Goal: Task Accomplishment & Management: Use online tool/utility

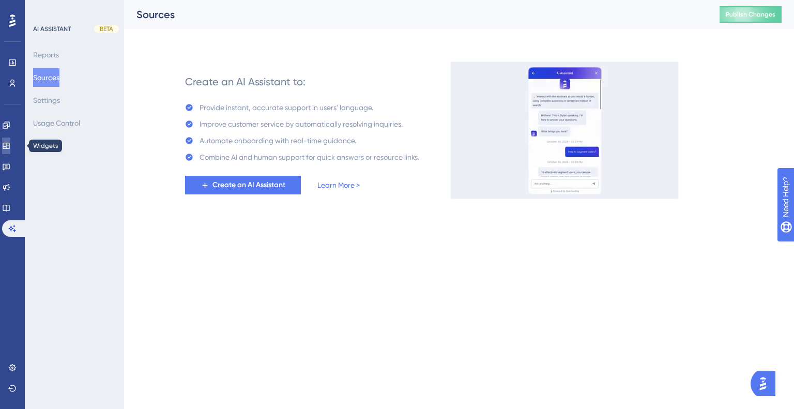
click at [8, 150] on link at bounding box center [6, 146] width 8 height 17
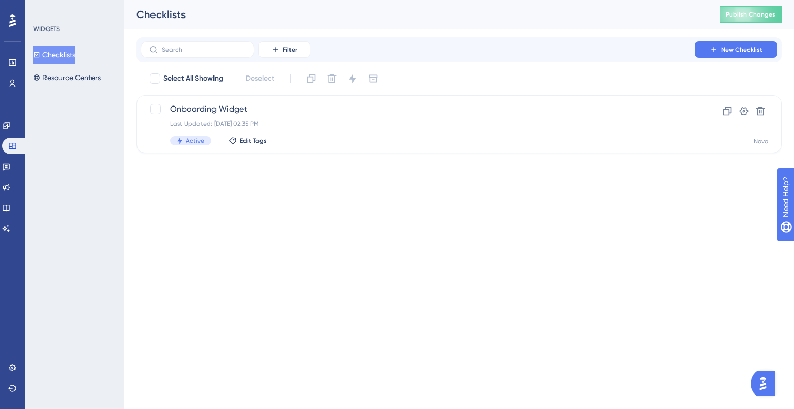
click at [72, 68] on div "Checklists Resource Centers" at bounding box center [75, 66] width 84 height 41
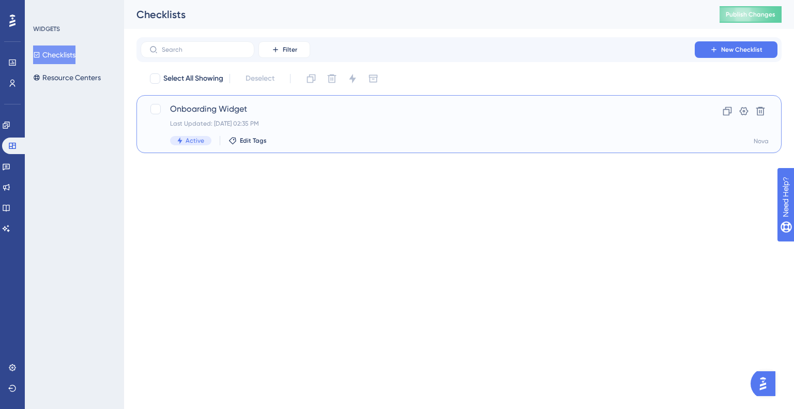
click at [188, 102] on div "Onboarding Widget Last Updated: [DATE] 02:35 PM Active Edit Tags Clone Settings…" at bounding box center [459, 124] width 645 height 58
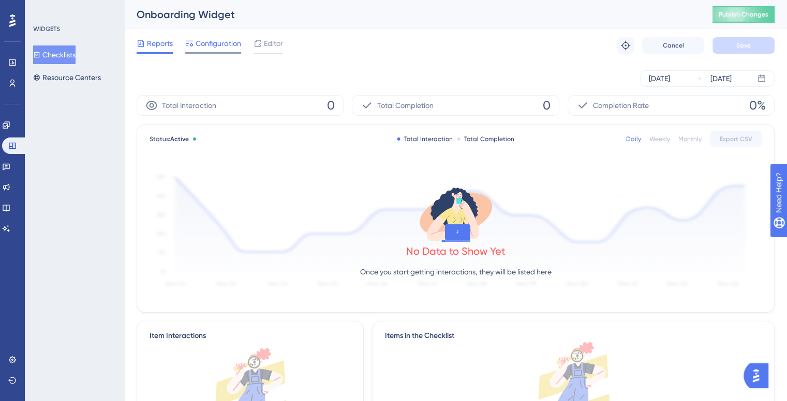
click at [225, 53] on div at bounding box center [213, 53] width 56 height 2
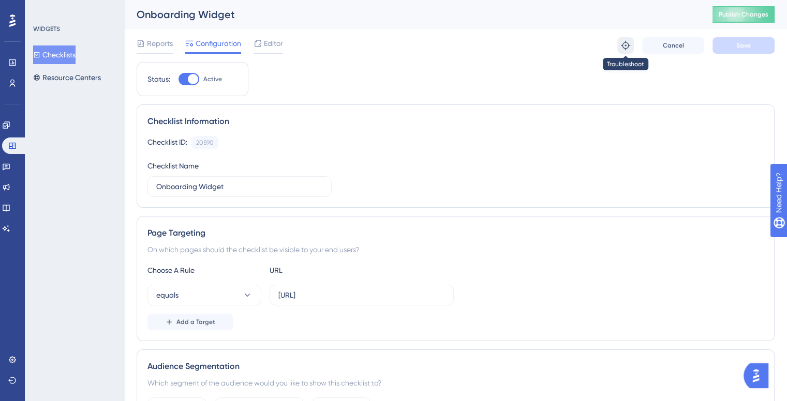
click at [623, 49] on icon at bounding box center [625, 45] width 10 height 10
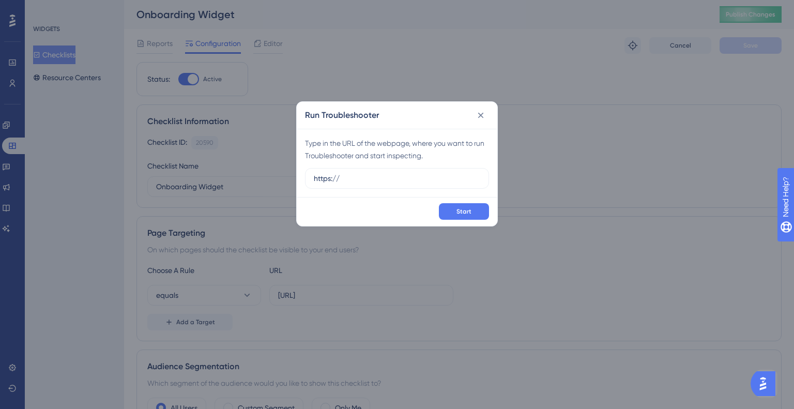
click at [360, 142] on div "Type in the URL of the webpage, where you want to run Troubleshooter and start …" at bounding box center [397, 149] width 184 height 25
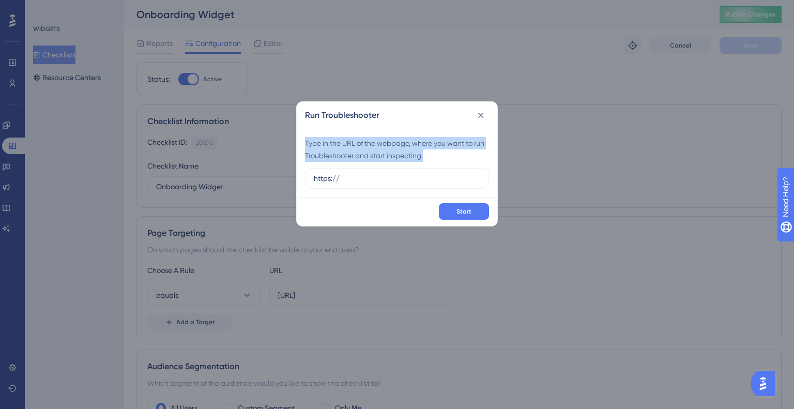
click at [360, 142] on div "Type in the URL of the webpage, where you want to run Troubleshooter and start …" at bounding box center [397, 149] width 184 height 25
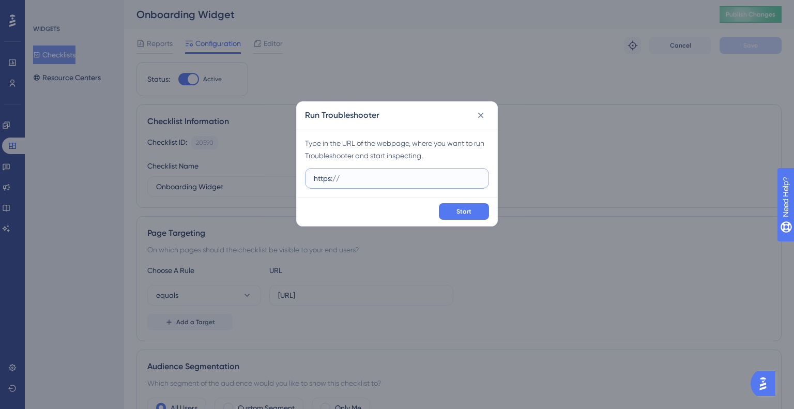
click at [373, 177] on input "https://" at bounding box center [397, 178] width 167 height 11
type input "[URL]"
click at [420, 163] on div "Type in the URL of the webpage, where you want to run Troubleshooter and start …" at bounding box center [397, 163] width 201 height 68
drag, startPoint x: 480, startPoint y: 121, endPoint x: 480, endPoint y: 113, distance: 7.8
click at [480, 120] on button at bounding box center [481, 115] width 17 height 17
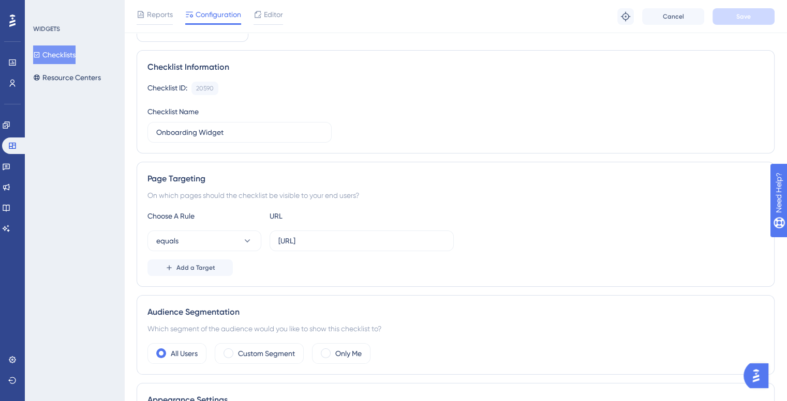
scroll to position [103, 0]
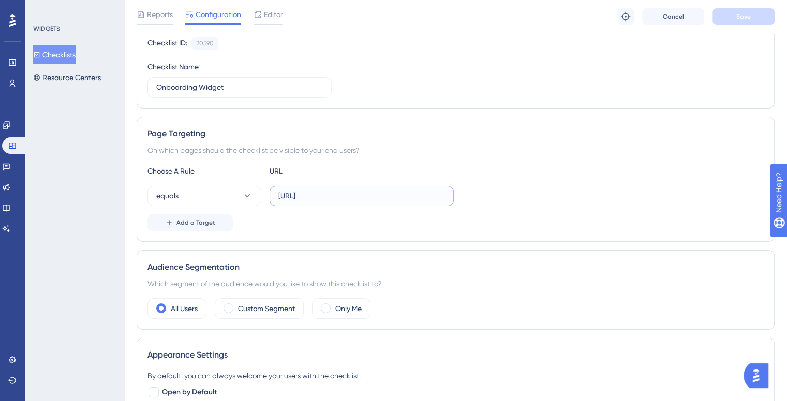
click at [332, 195] on input "[URL]" at bounding box center [361, 195] width 167 height 11
drag, startPoint x: 420, startPoint y: 195, endPoint x: 404, endPoint y: 196, distance: 15.5
click at [418, 195] on input "[URL]" at bounding box center [361, 195] width 167 height 11
click at [402, 196] on input "[URL]" at bounding box center [361, 195] width 167 height 11
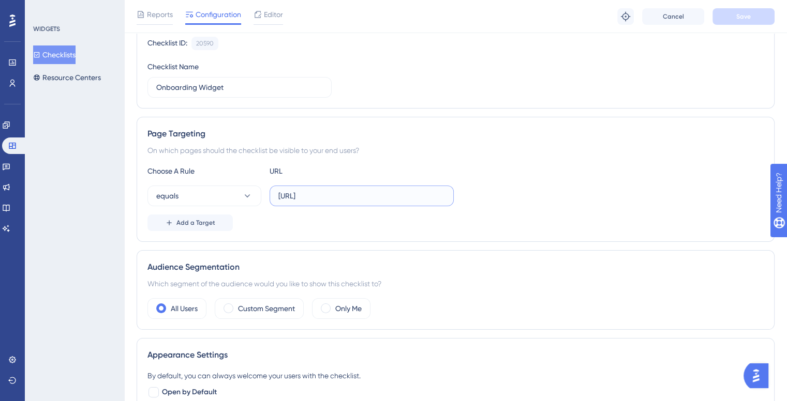
click at [402, 196] on input "[URL]" at bounding box center [361, 195] width 167 height 11
click at [734, 9] on button "Save" at bounding box center [743, 16] width 62 height 17
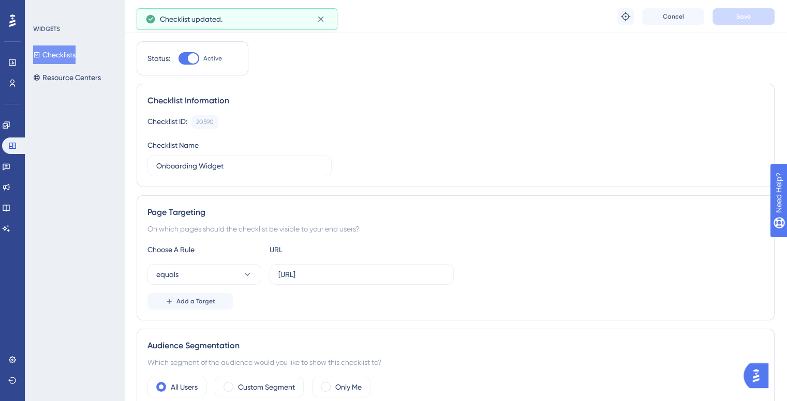
scroll to position [0, 0]
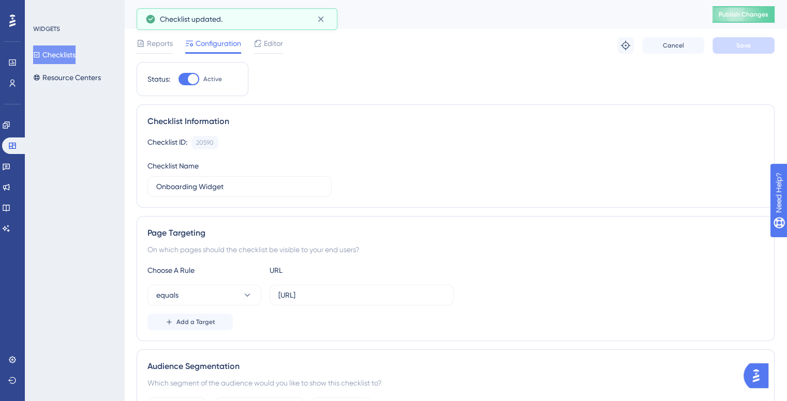
click at [760, 1] on div "Onboarding Widget Publish Changes" at bounding box center [455, 14] width 662 height 29
click at [753, 12] on span "Publish Changes" at bounding box center [743, 14] width 50 height 8
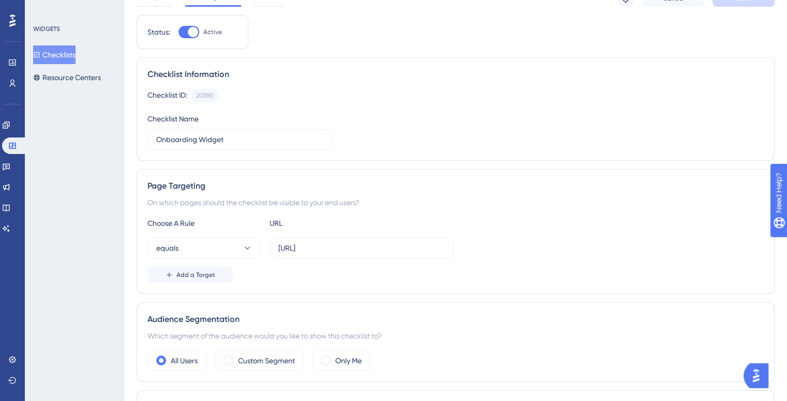
scroll to position [155, 0]
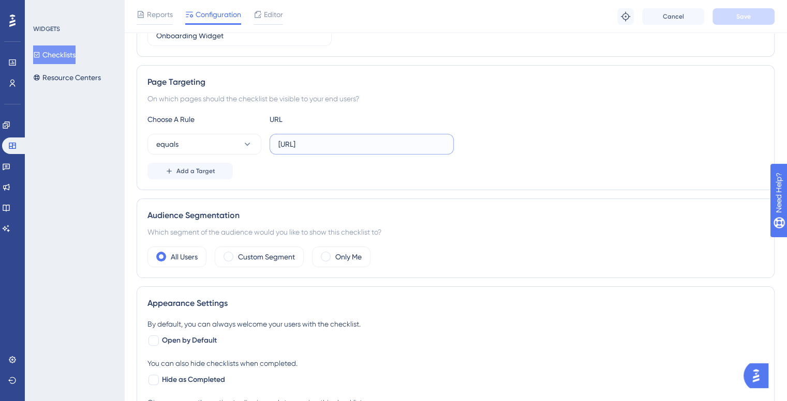
click at [365, 146] on input "[URL]" at bounding box center [361, 144] width 167 height 11
click at [242, 151] on button "equals" at bounding box center [204, 144] width 114 height 21
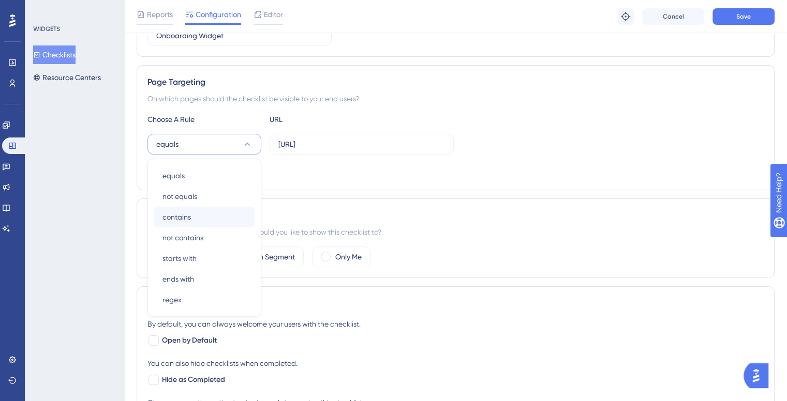
scroll to position [191, 0]
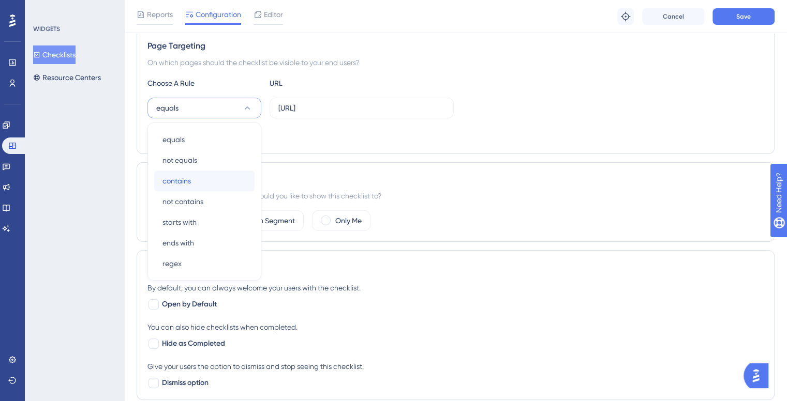
click at [201, 176] on div "contains contains" at bounding box center [204, 181] width 84 height 21
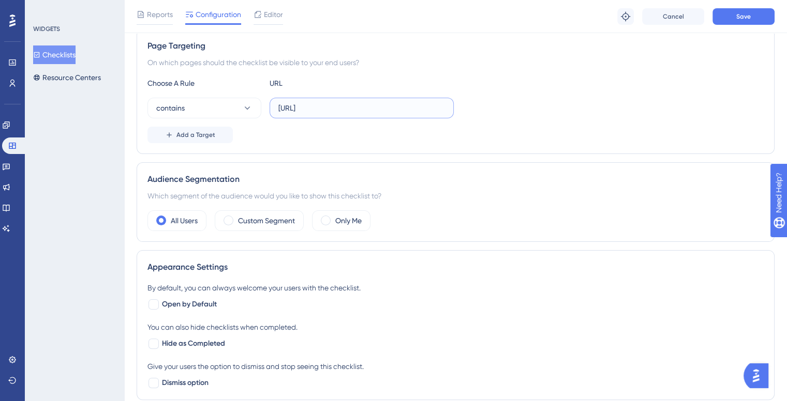
click at [393, 107] on input "[URL]" at bounding box center [361, 107] width 167 height 11
type input "[URL]"
click at [729, 11] on button "Save" at bounding box center [743, 16] width 62 height 17
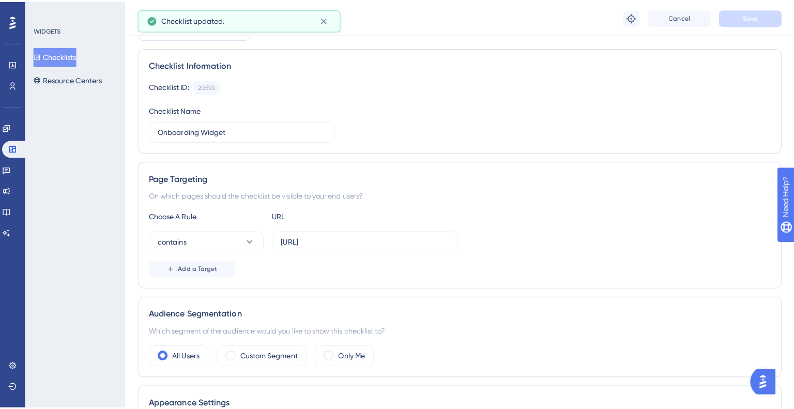
scroll to position [0, 0]
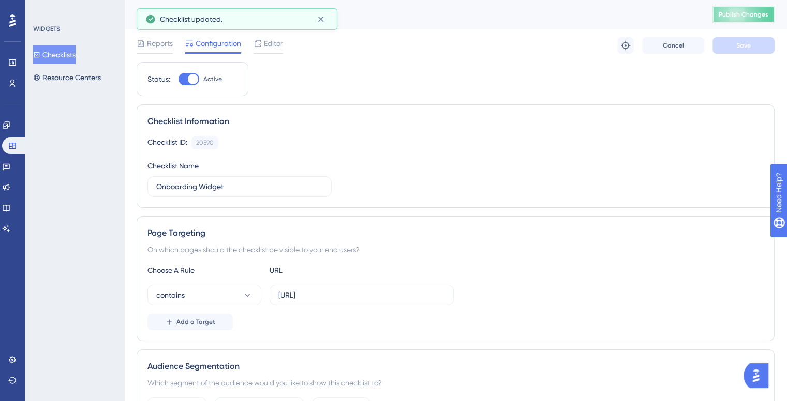
click at [765, 11] on span "Publish Changes" at bounding box center [743, 14] width 50 height 8
click at [309, 23] on div "Checklist updated." at bounding box center [236, 19] width 183 height 17
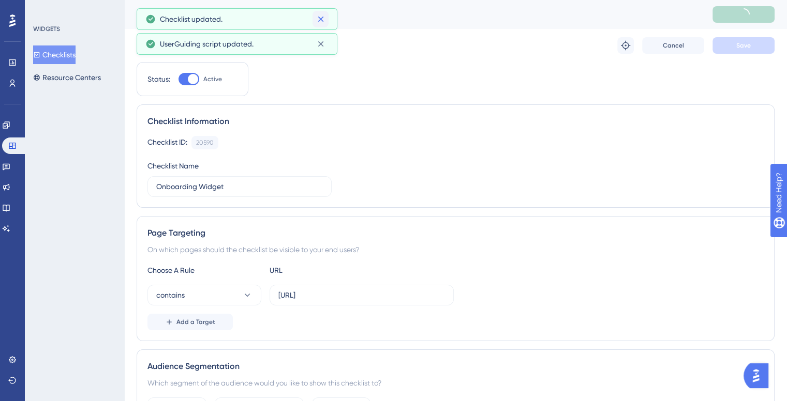
click at [327, 0] on div "Performance Users Engagement Widgets Feedback Product Updates Knowledge Base AI…" at bounding box center [393, 0] width 787 height 0
click at [317, 20] on icon at bounding box center [320, 19] width 10 height 10
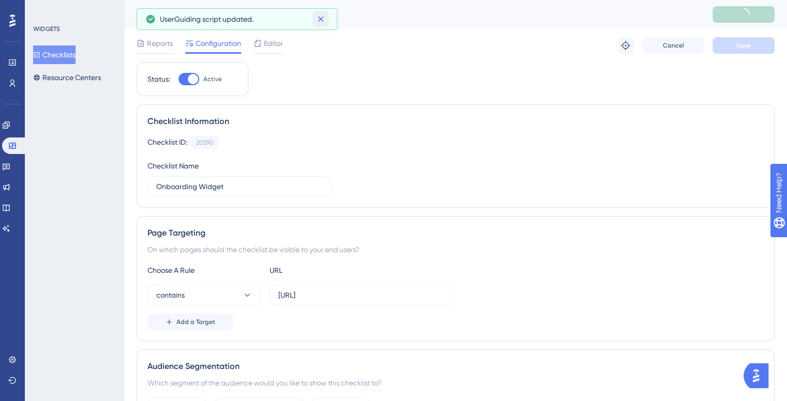
click at [318, 20] on icon at bounding box center [320, 19] width 10 height 10
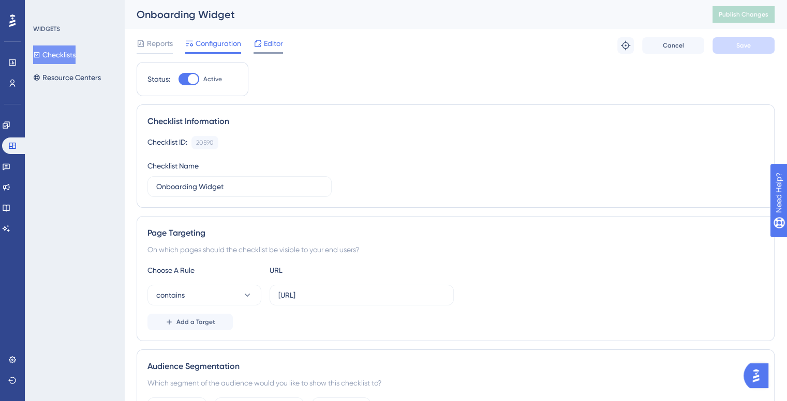
click at [270, 41] on span "Editor" at bounding box center [273, 43] width 19 height 12
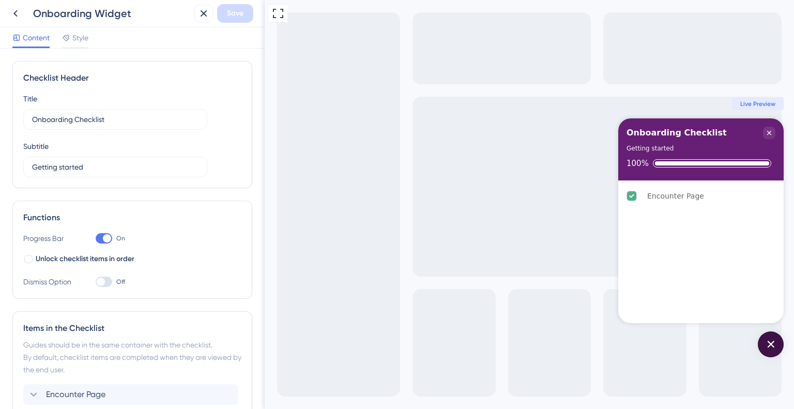
click at [766, 341] on div "Open Checklist" at bounding box center [771, 344] width 26 height 26
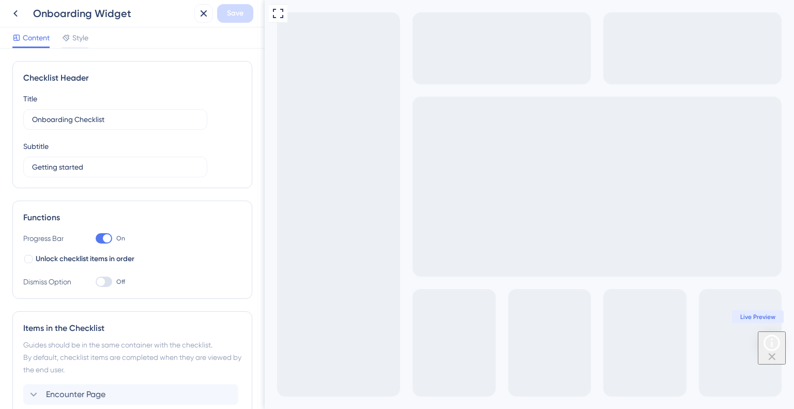
click at [766, 341] on icon "Open Checklist" at bounding box center [772, 343] width 20 height 20
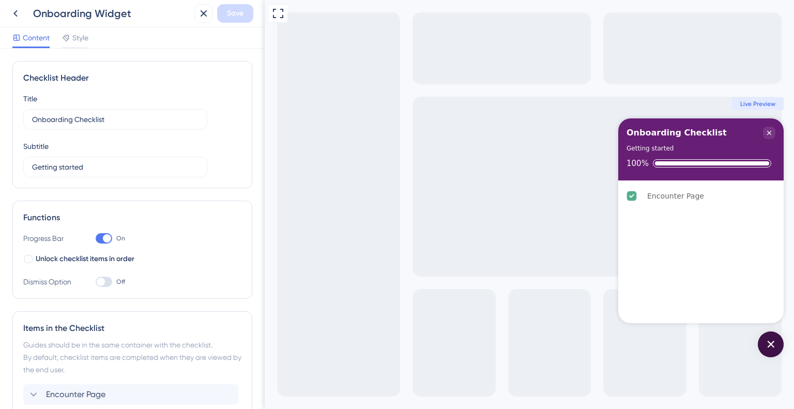
click at [766, 341] on div "Open Checklist" at bounding box center [771, 344] width 26 height 26
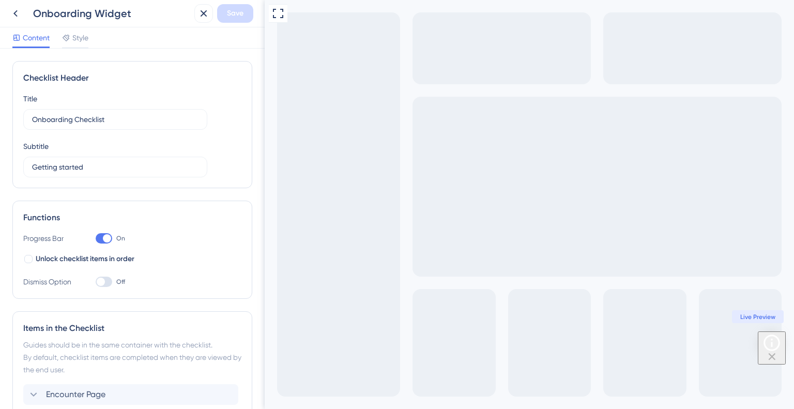
click at [769, 317] on span "Live Preview" at bounding box center [757, 317] width 35 height 8
click at [747, 319] on span "Live Preview" at bounding box center [757, 317] width 35 height 8
click at [767, 349] on icon "Open Checklist" at bounding box center [772, 343] width 20 height 20
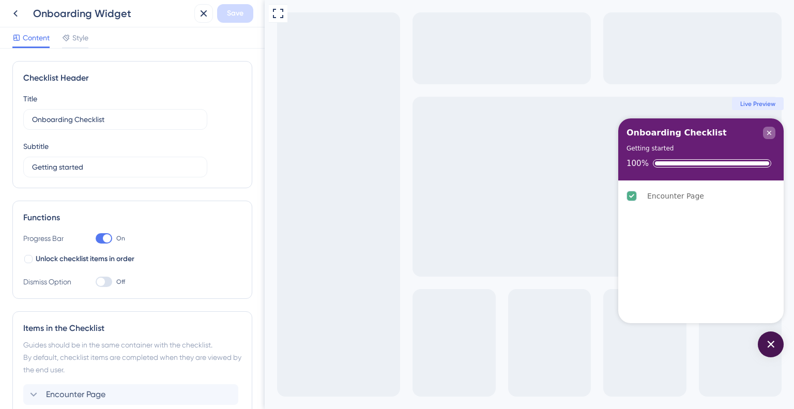
click at [767, 138] on div "Close Checklist" at bounding box center [769, 133] width 12 height 12
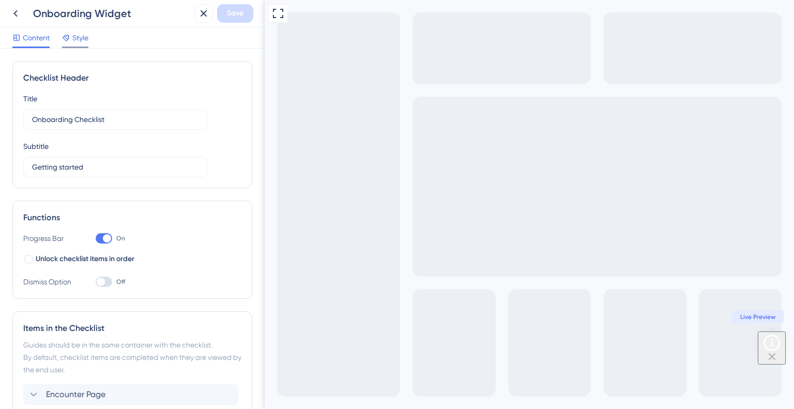
click at [87, 43] on span "Style" at bounding box center [80, 38] width 16 height 12
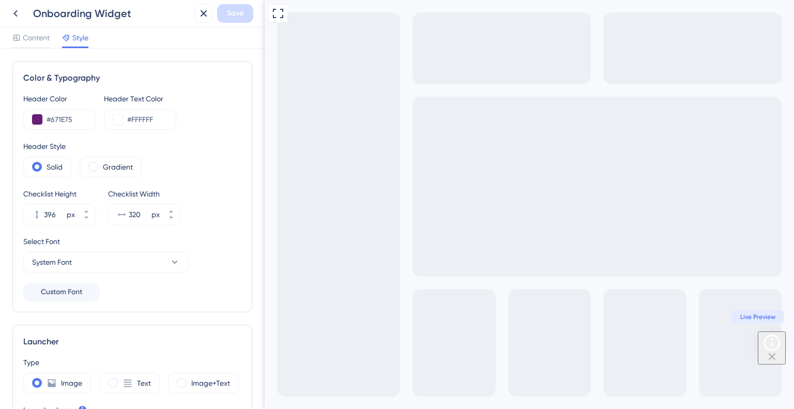
drag, startPoint x: 58, startPoint y: 38, endPoint x: 27, endPoint y: 20, distance: 35.7
click at [58, 38] on div "Content Style" at bounding box center [50, 40] width 76 height 17
click at [21, 14] on icon at bounding box center [15, 13] width 12 height 12
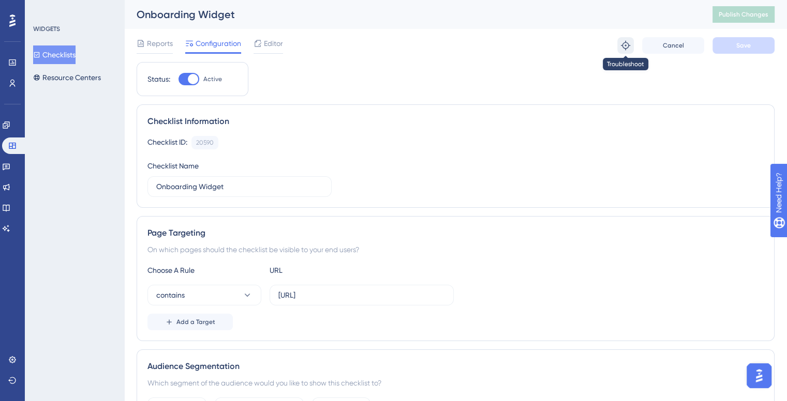
click at [626, 43] on icon at bounding box center [625, 45] width 10 height 10
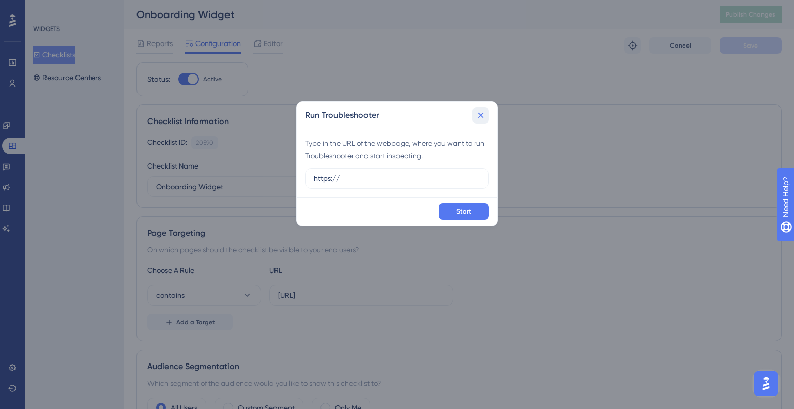
click at [482, 117] on icon at bounding box center [481, 115] width 10 height 10
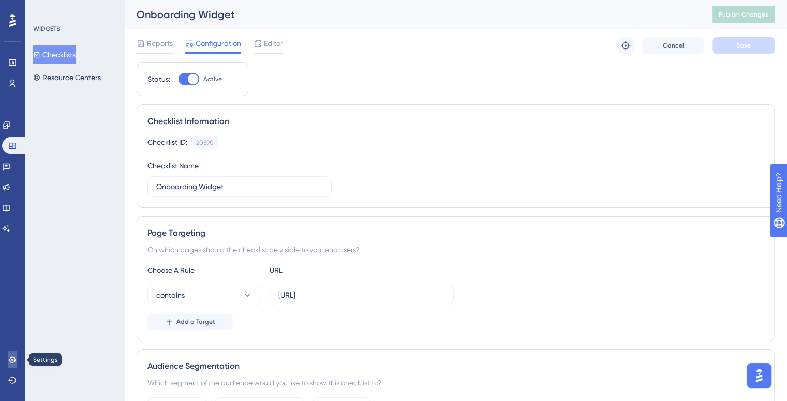
click at [11, 359] on icon at bounding box center [12, 359] width 7 height 7
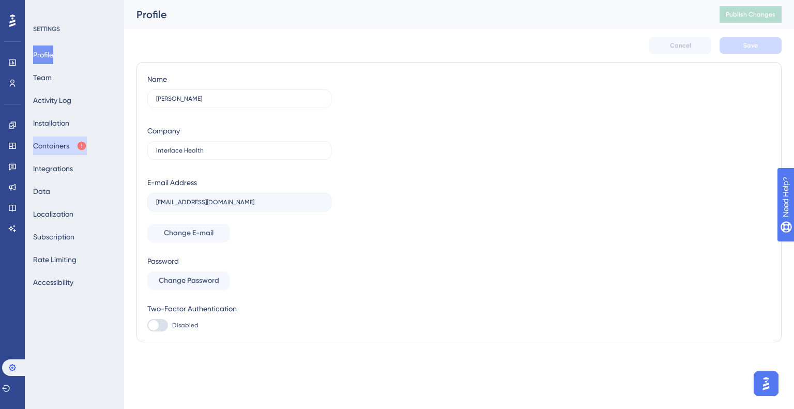
click at [87, 148] on button "Containers" at bounding box center [60, 146] width 54 height 19
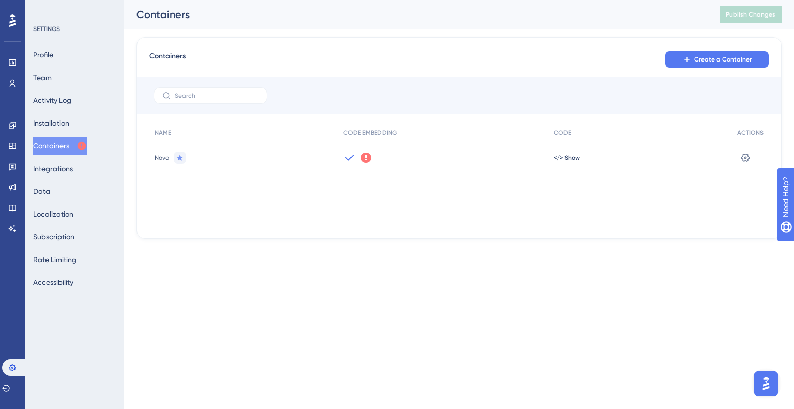
click at [382, 157] on div "We could not detect any activity from this Container Code for a while. Make sur…" at bounding box center [443, 157] width 211 height 29
drag, startPoint x: 372, startPoint y: 158, endPoint x: 360, endPoint y: 157, distance: 12.0
click at [371, 158] on icon at bounding box center [366, 158] width 12 height 12
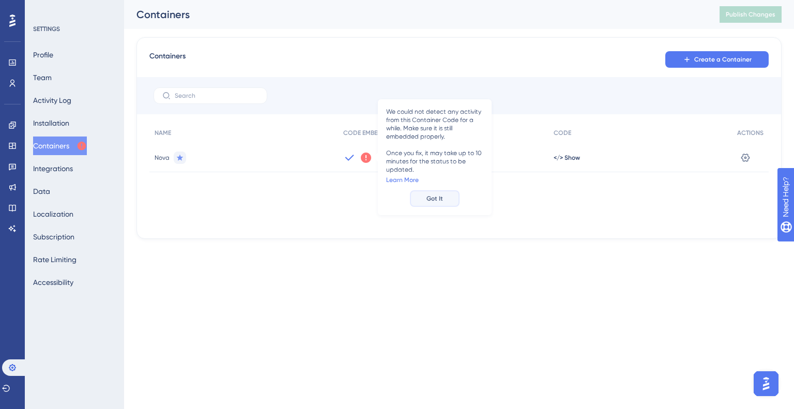
click at [436, 196] on span "Got It" at bounding box center [435, 198] width 17 height 8
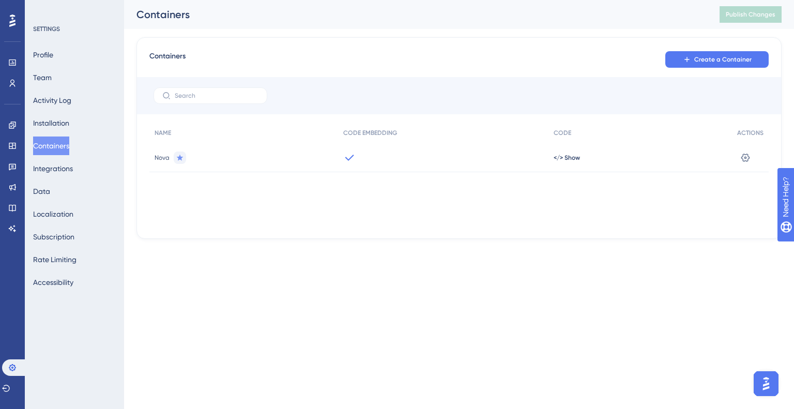
drag, startPoint x: 356, startPoint y: 159, endPoint x: 321, endPoint y: 115, distance: 56.3
click at [355, 159] on div at bounding box center [443, 157] width 211 height 29
drag, startPoint x: 335, startPoint y: 156, endPoint x: 328, endPoint y: 153, distance: 7.6
click at [333, 155] on div "Nova" at bounding box center [243, 157] width 189 height 29
click at [744, 157] on icon at bounding box center [745, 158] width 10 height 10
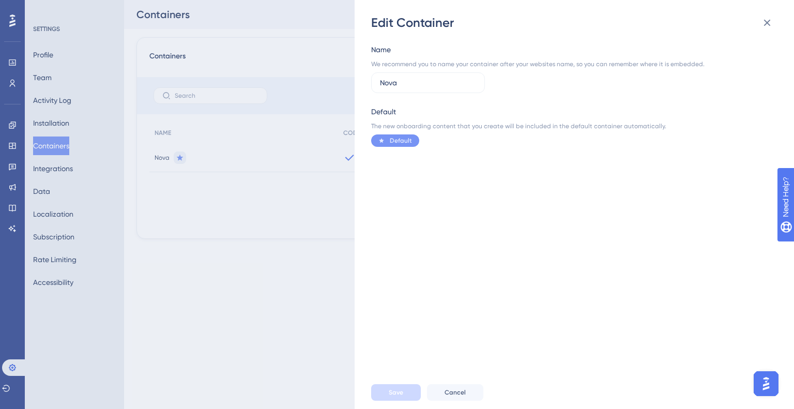
click at [284, 221] on div "Edit Container Name We recommend you to name your container after your websites…" at bounding box center [397, 204] width 794 height 409
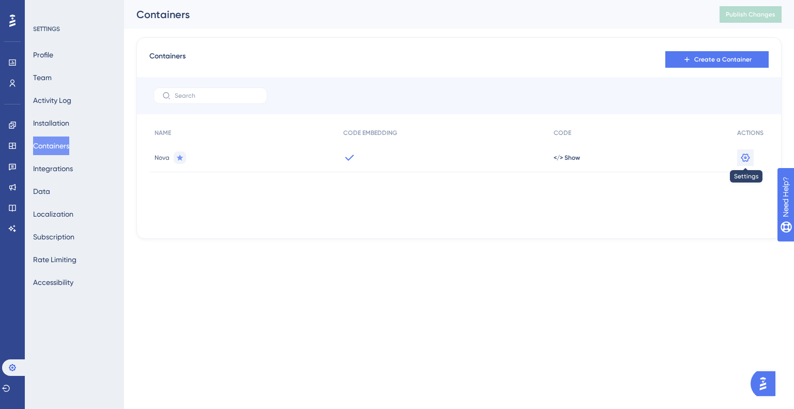
click at [743, 158] on icon at bounding box center [746, 157] width 9 height 8
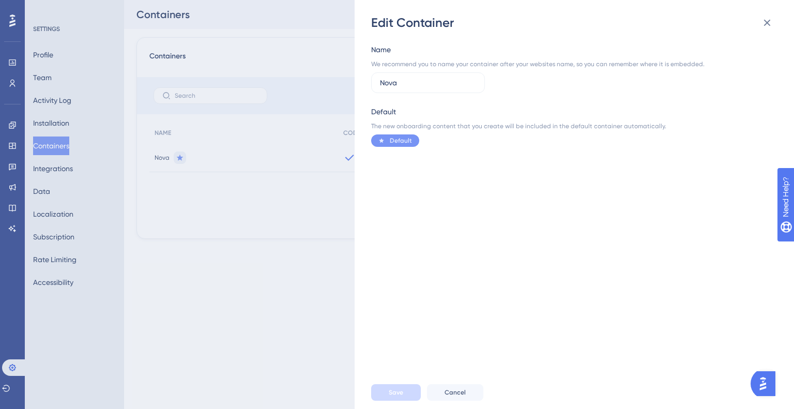
click at [772, 20] on icon at bounding box center [767, 23] width 12 height 12
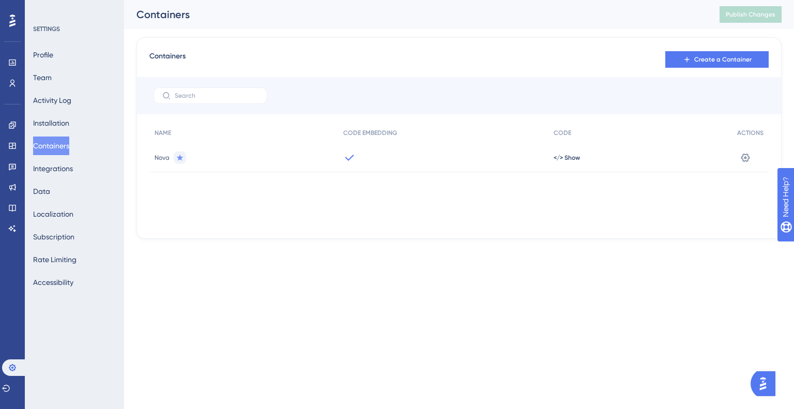
click at [552, 157] on div "</> Show" at bounding box center [641, 157] width 184 height 29
click at [571, 152] on div "</> Show" at bounding box center [641, 157] width 184 height 29
click at [569, 154] on span "</> Show" at bounding box center [567, 158] width 26 height 8
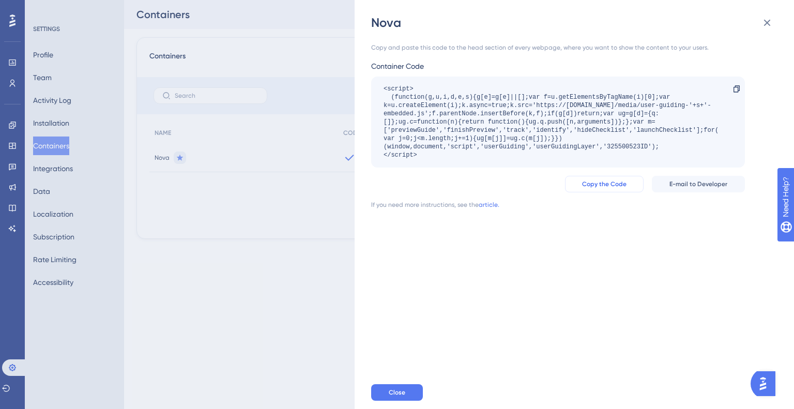
click at [612, 184] on span "Copy the Code" at bounding box center [604, 184] width 44 height 8
click at [775, 14] on button at bounding box center [767, 22] width 21 height 21
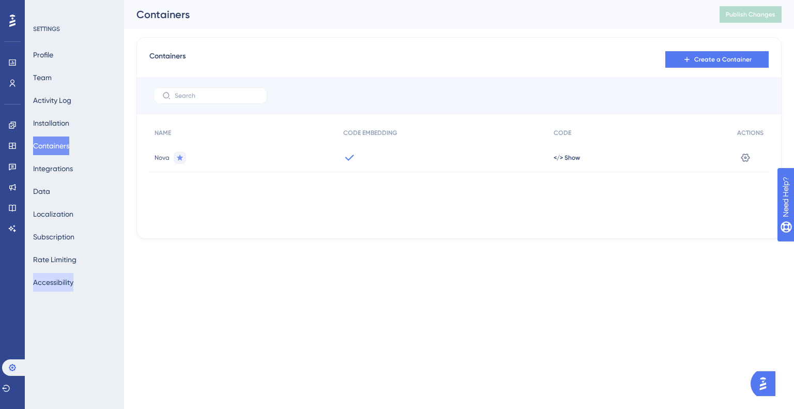
drag, startPoint x: 47, startPoint y: 293, endPoint x: 48, endPoint y: 284, distance: 8.8
click at [47, 289] on div "SETTINGS Profile Team Activity Log Installation Containers Integrations Data Lo…" at bounding box center [74, 204] width 99 height 409
click at [48, 283] on button "Accessibility" at bounding box center [53, 282] width 40 height 19
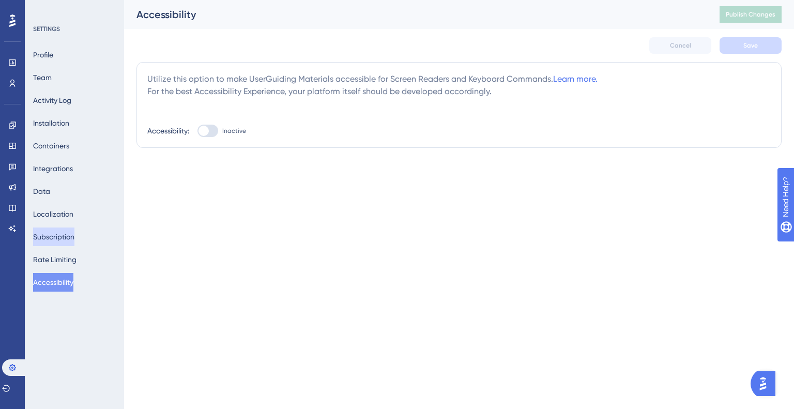
click at [57, 236] on button "Subscription" at bounding box center [53, 237] width 41 height 19
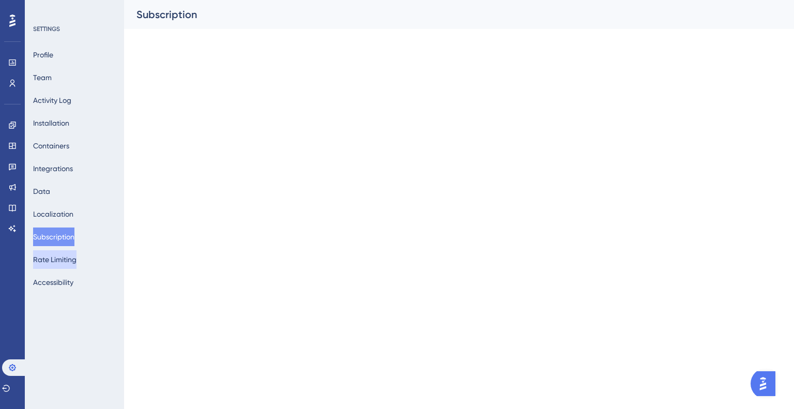
click at [58, 250] on div "Profile Team Activity Log Installation Containers Integrations Data Localizatio…" at bounding box center [75, 169] width 84 height 246
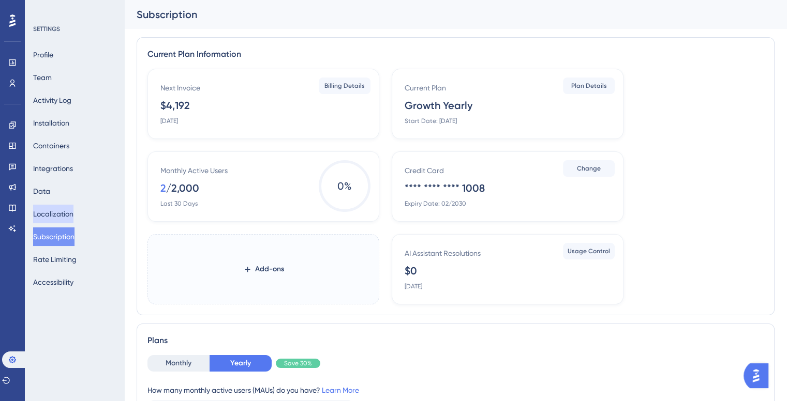
click at [55, 209] on button "Localization" at bounding box center [53, 214] width 40 height 19
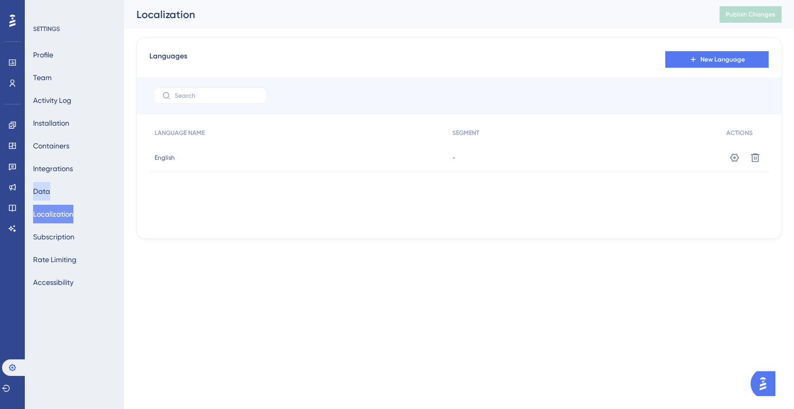
click at [38, 192] on button "Data" at bounding box center [41, 191] width 17 height 19
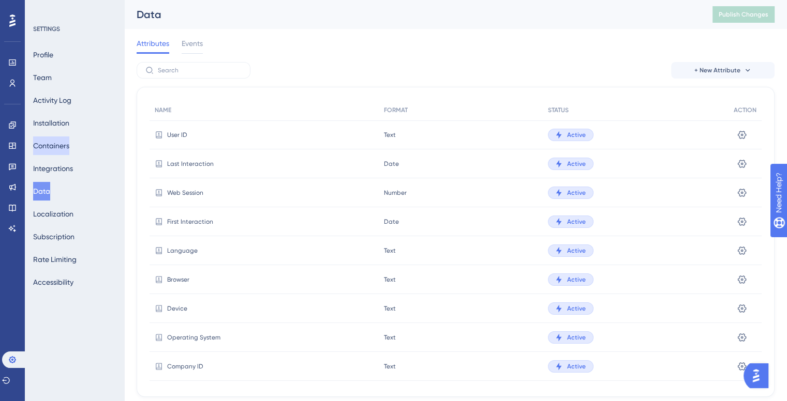
click at [62, 150] on button "Containers" at bounding box center [51, 146] width 36 height 19
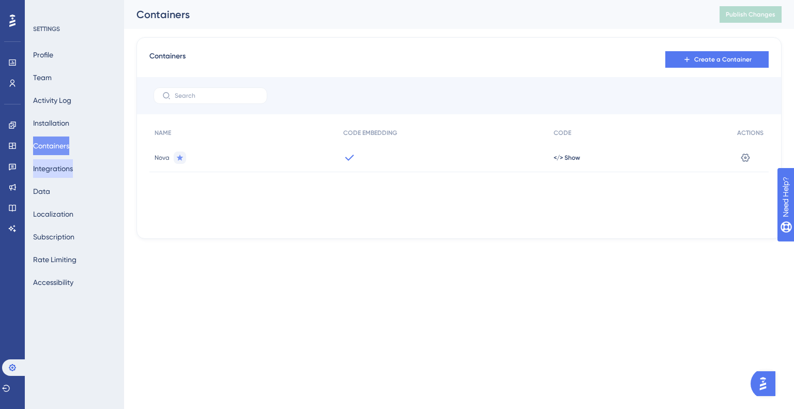
click at [55, 163] on button "Integrations" at bounding box center [53, 168] width 40 height 19
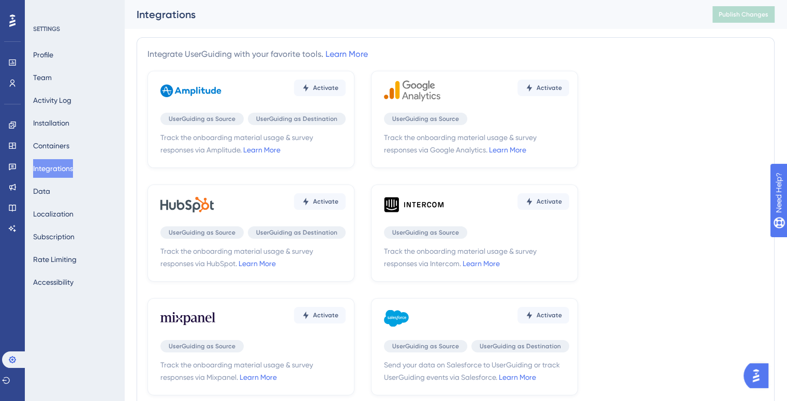
click at [82, 125] on div "Profile Team Activity Log Installation Containers Integrations Data Localizatio…" at bounding box center [75, 169] width 84 height 246
click at [64, 127] on button "Installation" at bounding box center [51, 123] width 36 height 19
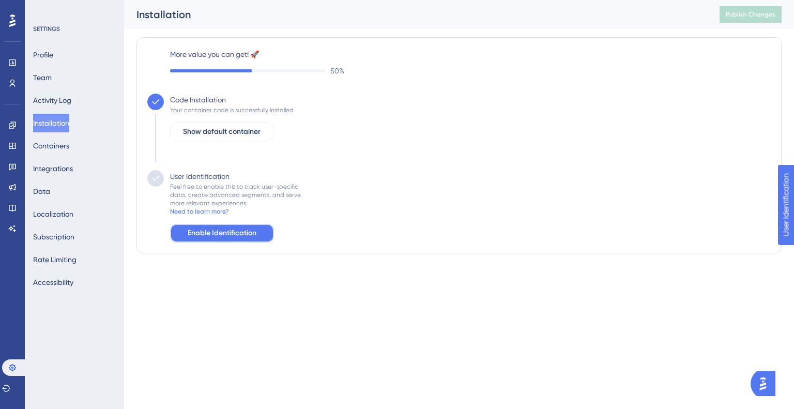
click at [191, 233] on span "Enable Identification" at bounding box center [222, 233] width 69 height 12
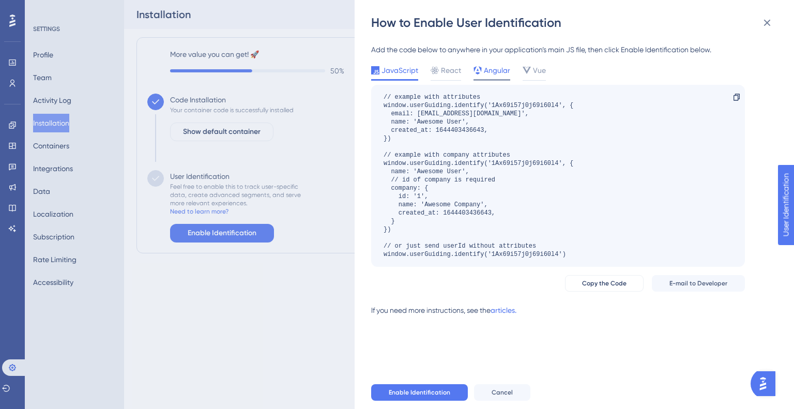
click at [486, 77] on div "Angular" at bounding box center [492, 72] width 37 height 17
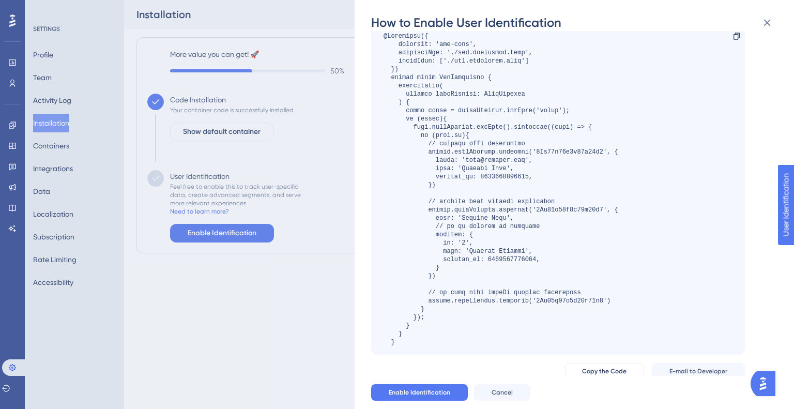
scroll to position [46, 0]
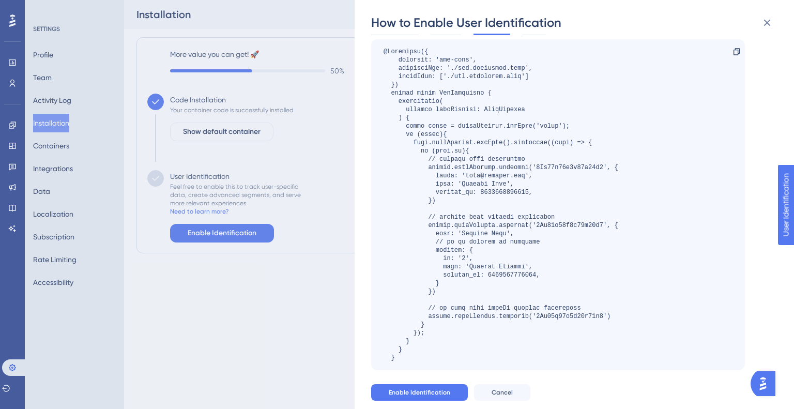
drag, startPoint x: 439, startPoint y: 165, endPoint x: 422, endPoint y: 134, distance: 35.6
click at [439, 165] on div at bounding box center [501, 205] width 235 height 314
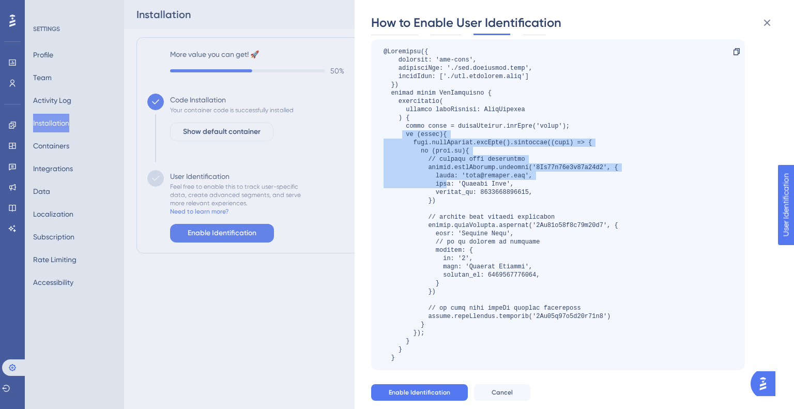
drag, startPoint x: 402, startPoint y: 130, endPoint x: 449, endPoint y: 187, distance: 73.9
click at [449, 187] on div at bounding box center [501, 205] width 235 height 314
click at [445, 172] on div at bounding box center [501, 205] width 235 height 314
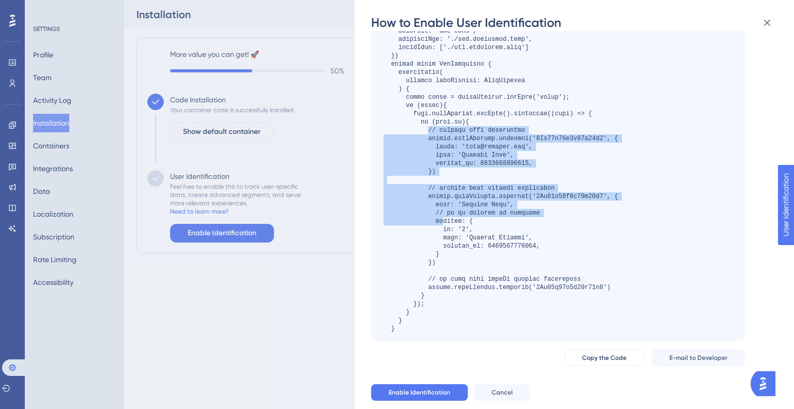
scroll to position [97, 0]
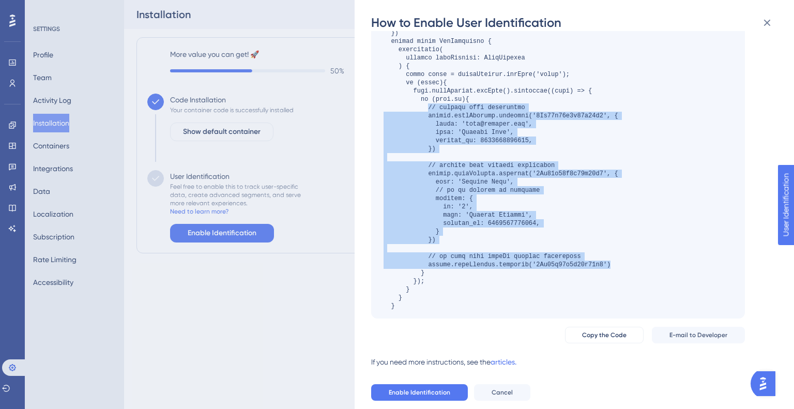
drag, startPoint x: 428, startPoint y: 159, endPoint x: 641, endPoint y: 265, distance: 238.4
click at [641, 265] on div "Copy" at bounding box center [558, 153] width 374 height 331
copy div "// example with attributes window.userGuiding.identify('1Ax69i57j0j69i60l4', { …"
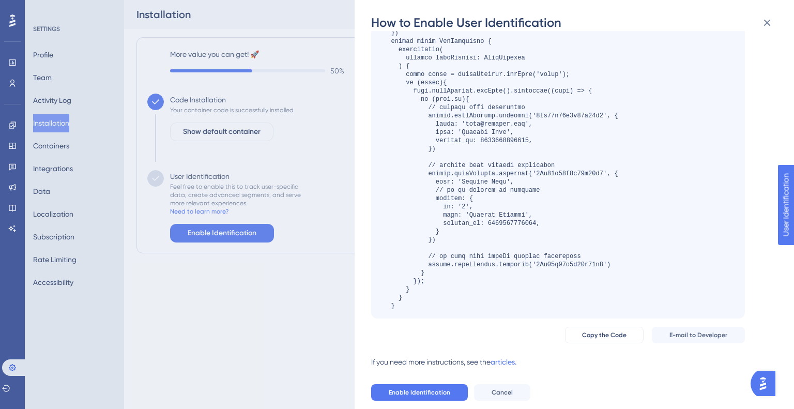
drag, startPoint x: 234, startPoint y: 188, endPoint x: 248, endPoint y: 196, distance: 16.9
click at [248, 196] on div "How to Enable User Identification Add the code below to anywhere in your applic…" at bounding box center [397, 204] width 794 height 409
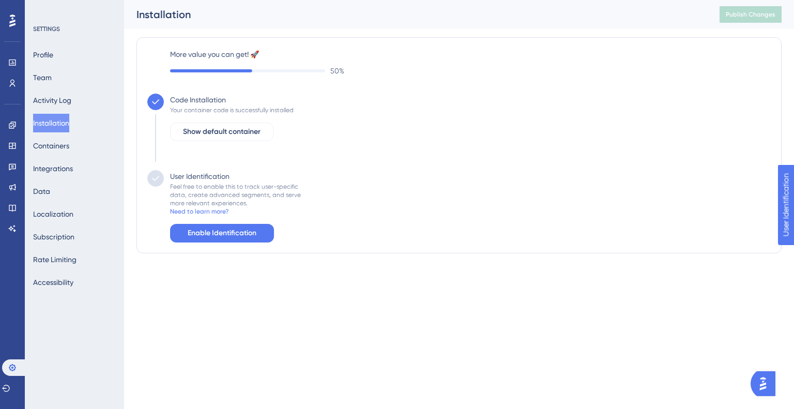
click at [218, 272] on div "Performance Users Engagement Widgets Feedback Product Updates Knowledge Base AI…" at bounding box center [459, 139] width 670 height 278
click at [219, 193] on div "Feel free to enable this to track user-specific data, create advanced segments,…" at bounding box center [235, 195] width 131 height 25
click at [43, 88] on div "Profile Team Activity Log Installation Containers Integrations Data Localizatio…" at bounding box center [75, 169] width 84 height 246
click at [51, 115] on button "Installation" at bounding box center [51, 123] width 36 height 19
click at [51, 106] on button "Activity Log" at bounding box center [52, 100] width 38 height 19
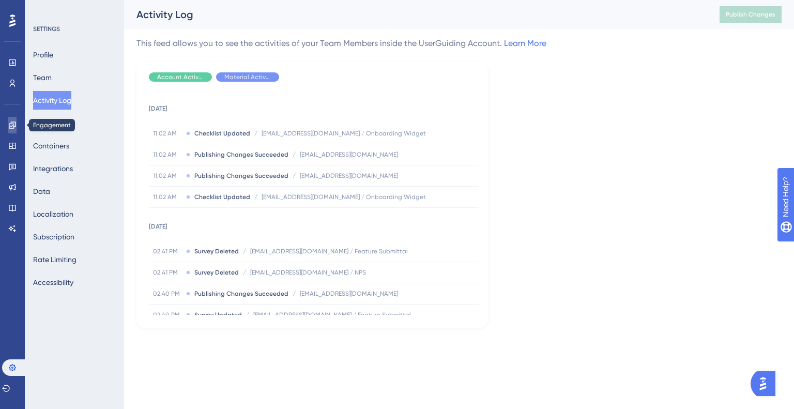
click at [12, 126] on icon at bounding box center [12, 125] width 8 height 8
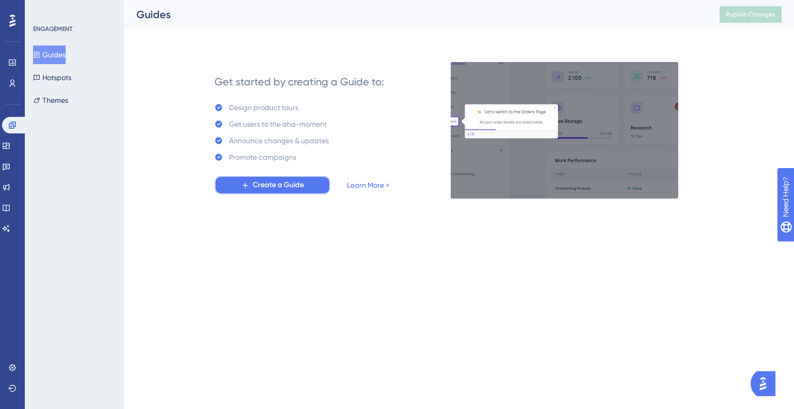
click at [297, 191] on span "Create a Guide" at bounding box center [278, 185] width 51 height 12
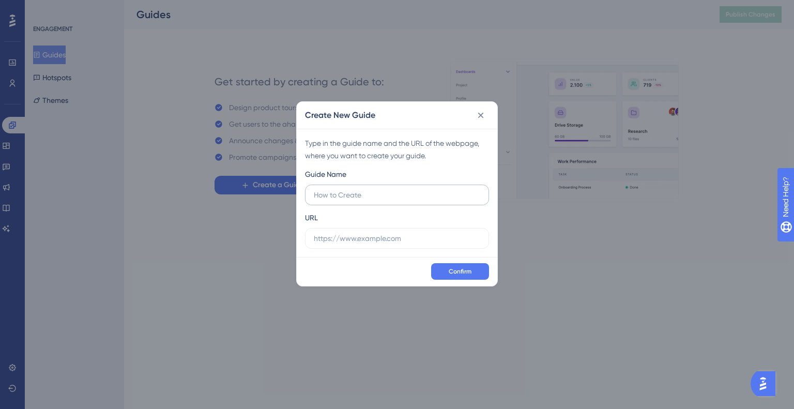
click at [381, 202] on label at bounding box center [397, 195] width 184 height 21
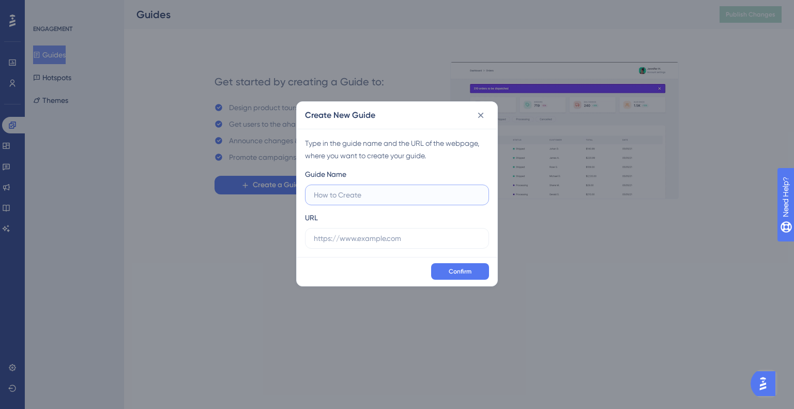
click at [381, 201] on input "text" at bounding box center [397, 194] width 167 height 11
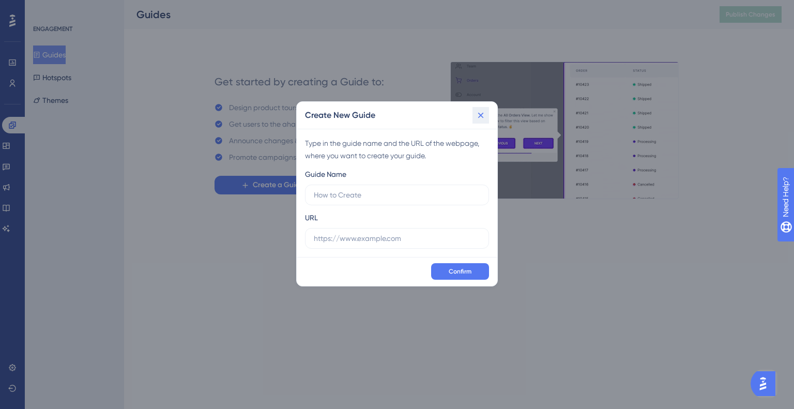
click at [475, 118] on button at bounding box center [481, 115] width 17 height 17
